Goal: Task Accomplishment & Management: Manage account settings

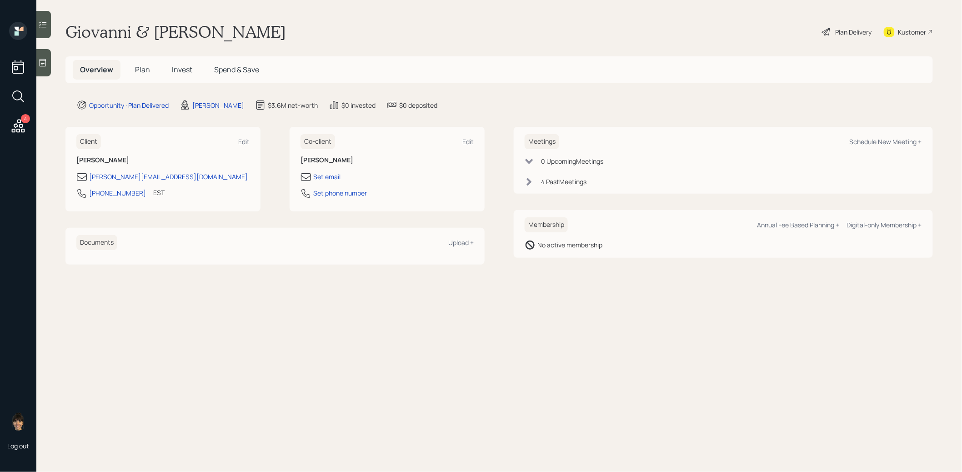
click at [844, 32] on div "Plan Delivery" at bounding box center [853, 32] width 36 height 10
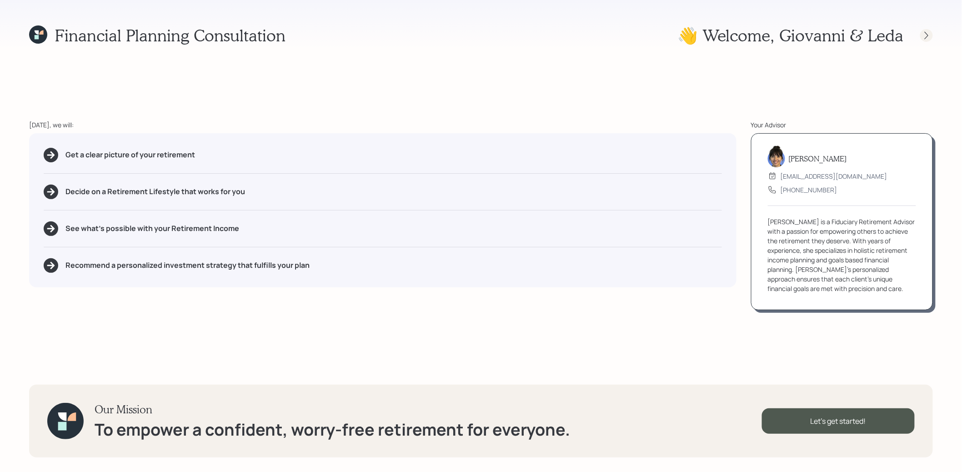
click at [928, 34] on icon at bounding box center [926, 35] width 9 height 9
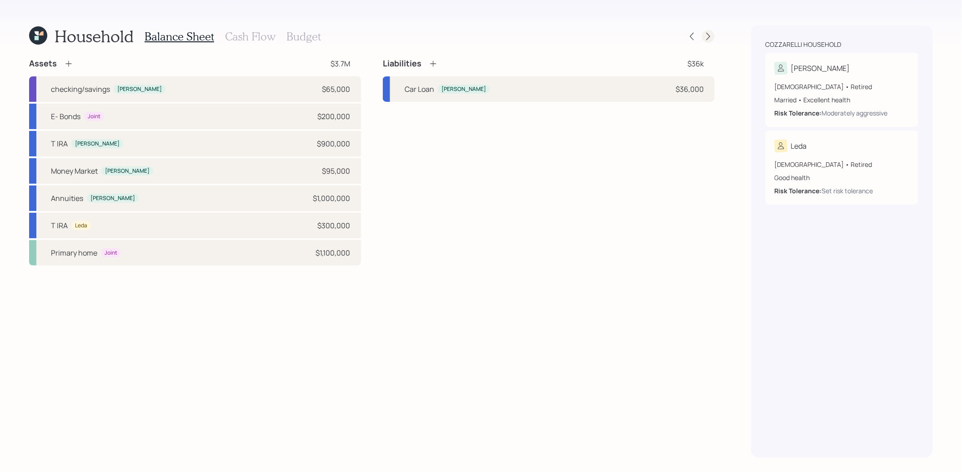
click at [708, 36] on icon at bounding box center [708, 36] width 9 height 9
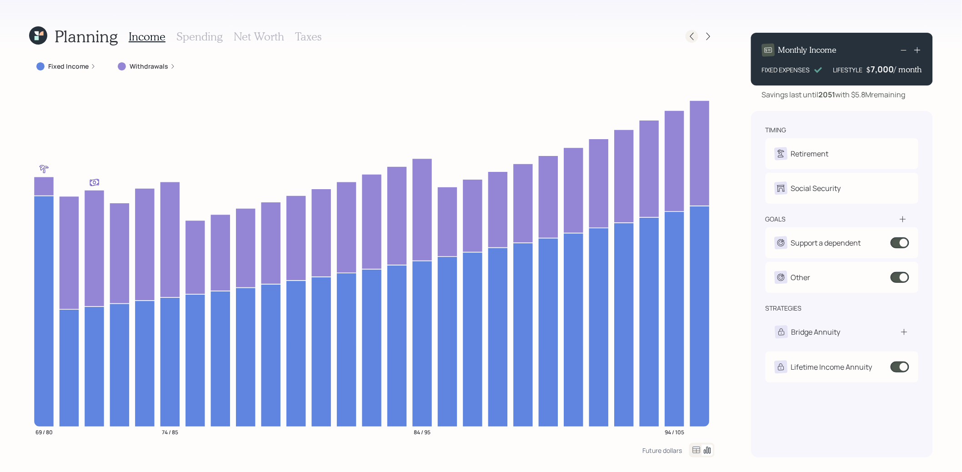
click at [691, 39] on icon at bounding box center [691, 36] width 9 height 9
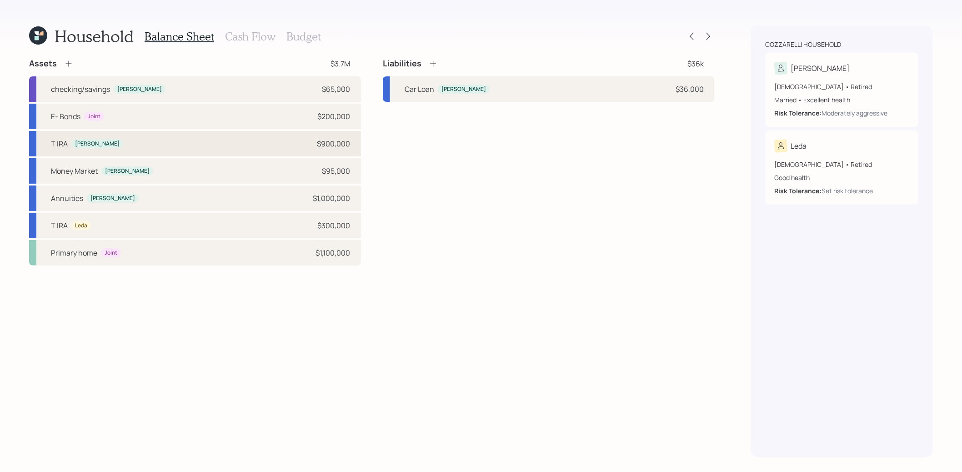
click at [173, 145] on div "T [PERSON_NAME] $900,000" at bounding box center [195, 143] width 332 height 25
select select "ira"
select select "balanced"
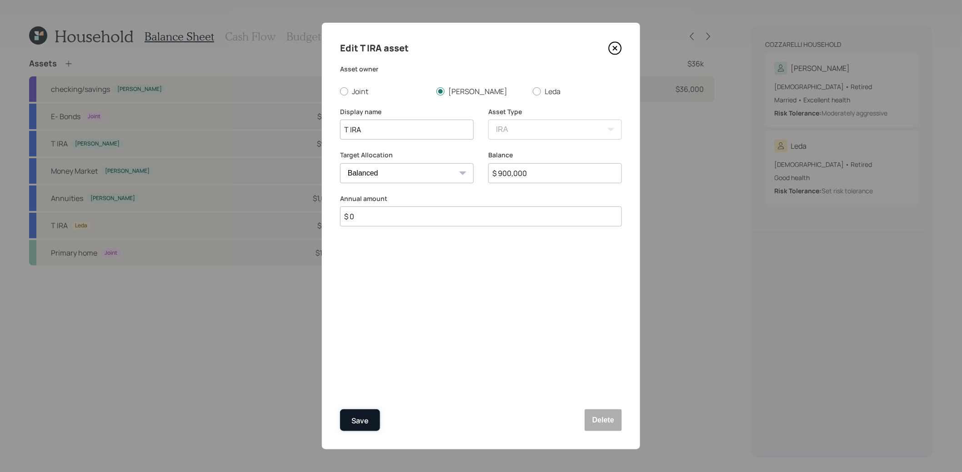
click at [367, 421] on div "Save" at bounding box center [359, 420] width 17 height 12
